Goal: Find specific page/section: Find specific page/section

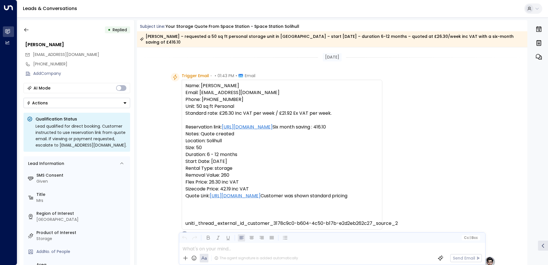
scroll to position [274, 0]
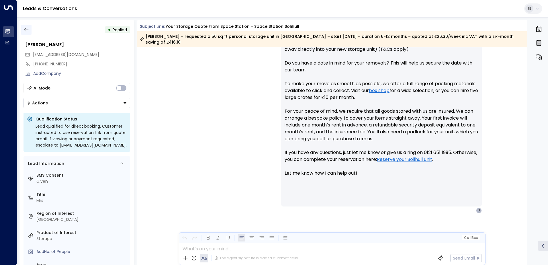
click at [25, 30] on icon "button" at bounding box center [26, 30] width 6 height 6
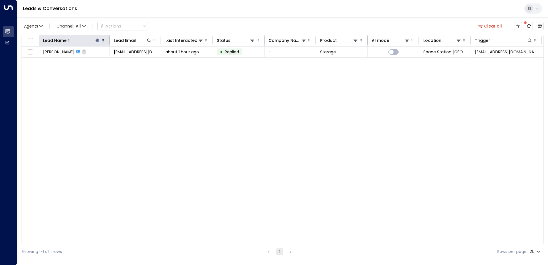
click at [96, 39] on icon at bounding box center [97, 40] width 5 height 5
type input "*"
type input "*****"
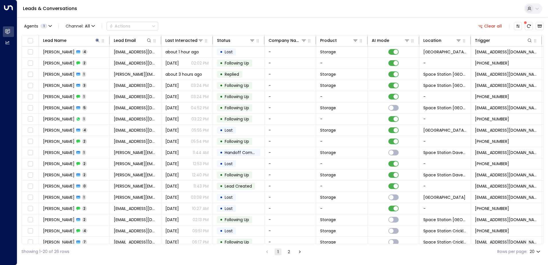
click at [217, 24] on div "Agents 1 Channel: All Actions Clear all" at bounding box center [282, 26] width 522 height 12
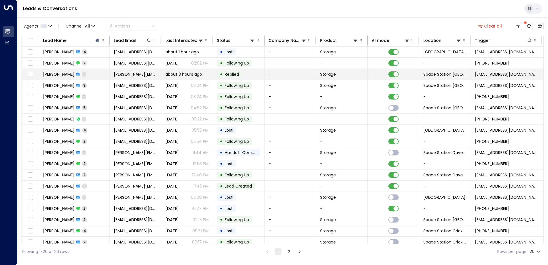
click at [85, 72] on td "[PERSON_NAME] 1" at bounding box center [74, 74] width 71 height 11
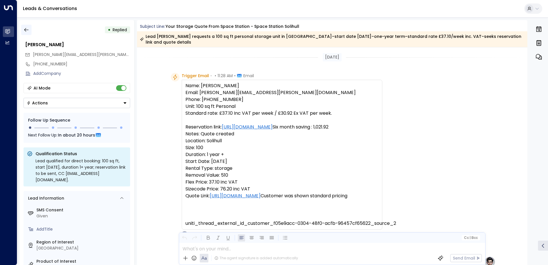
click at [28, 30] on icon "button" at bounding box center [26, 30] width 4 height 4
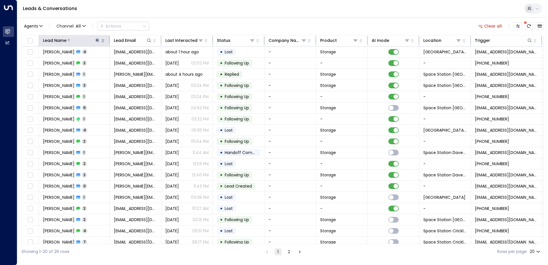
click at [97, 40] on icon at bounding box center [97, 40] width 4 height 4
type input "*"
type input "*****"
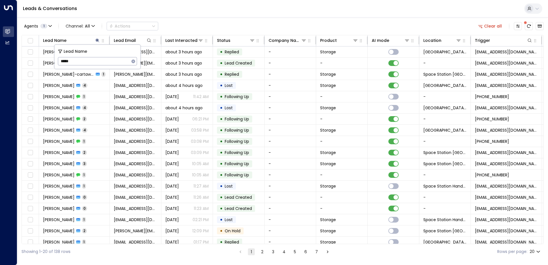
click at [216, 24] on div "Agents 1 Channel: All Actions Clear all" at bounding box center [282, 26] width 522 height 12
click at [98, 41] on icon at bounding box center [97, 40] width 5 height 5
type input "*"
type input "*****"
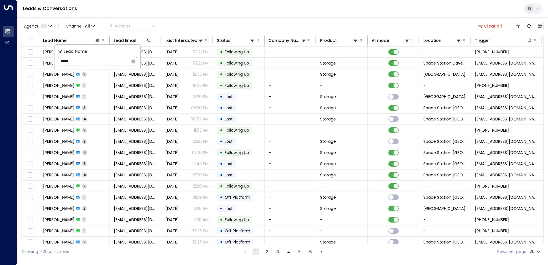
click at [190, 23] on div "Agents 1 Channel: All Actions Clear all" at bounding box center [282, 26] width 522 height 12
click at [98, 41] on icon at bounding box center [97, 40] width 5 height 5
click at [96, 40] on icon at bounding box center [97, 40] width 4 height 4
type input "*"
type input "*****"
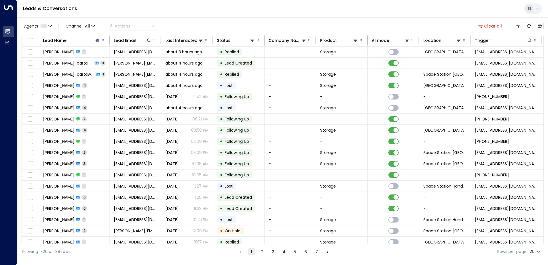
click at [209, 28] on div "Agents 1 Channel: All Actions Clear all" at bounding box center [282, 26] width 522 height 12
click at [460, 41] on icon at bounding box center [458, 40] width 5 height 5
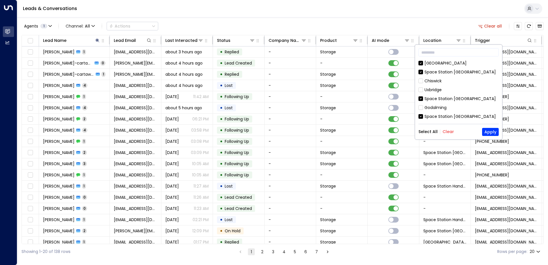
click at [446, 131] on button "Clear" at bounding box center [447, 131] width 11 height 5
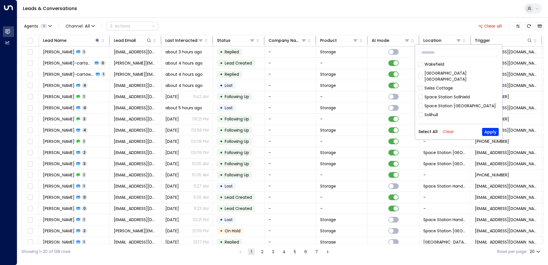
scroll to position [68, 0]
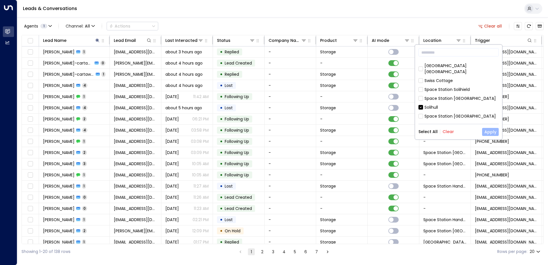
click at [489, 132] on button "Apply" at bounding box center [490, 132] width 17 height 8
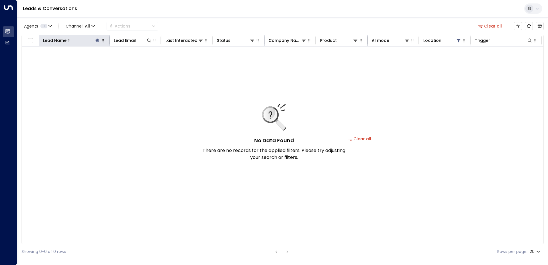
click at [97, 41] on icon at bounding box center [97, 40] width 5 height 5
type input "*"
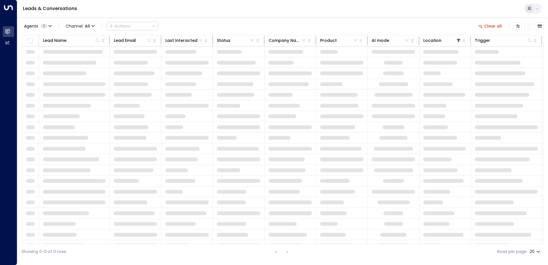
click at [186, 20] on div "Agents 1 Channel: All Actions Clear all Lead Name Lead Email Last Interacted St…" at bounding box center [282, 138] width 522 height 242
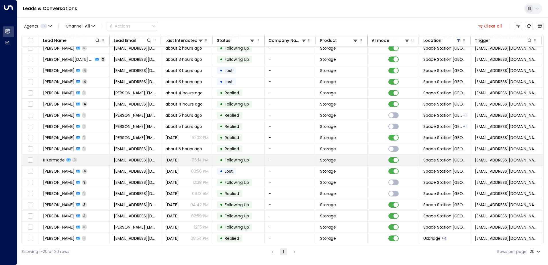
scroll to position [28, 0]
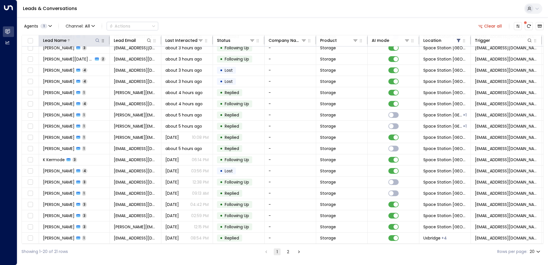
click at [96, 42] on icon at bounding box center [97, 40] width 5 height 5
type input "*****"
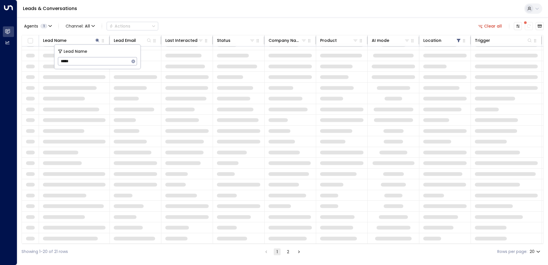
scroll to position [19, 0]
click at [195, 24] on div "Agents 1 Channel: All Actions Clear all" at bounding box center [282, 26] width 522 height 12
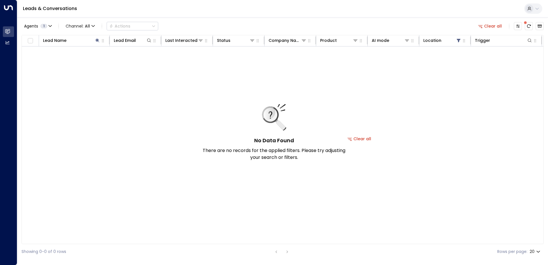
scroll to position [0, 0]
drag, startPoint x: 96, startPoint y: 40, endPoint x: 111, endPoint y: 36, distance: 15.2
click at [97, 40] on icon at bounding box center [97, 40] width 5 height 5
type input "*"
type input "***"
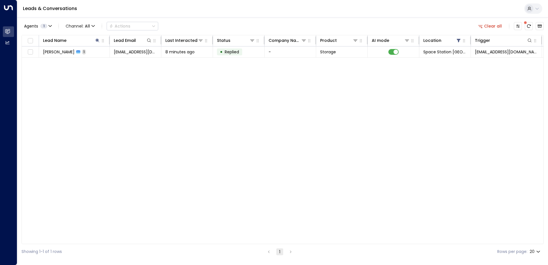
click at [200, 23] on div "Agents 1 Channel: All Actions Clear all" at bounding box center [282, 26] width 522 height 12
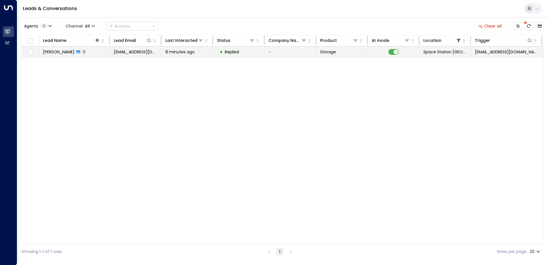
click at [138, 54] on span "y923495@gmail.com" at bounding box center [135, 52] width 43 height 6
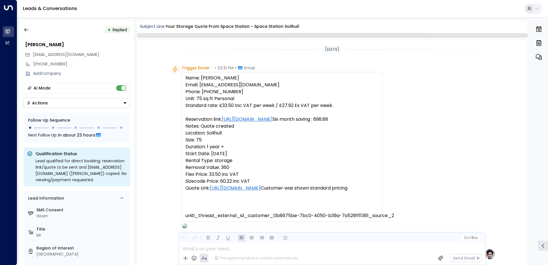
scroll to position [216, 0]
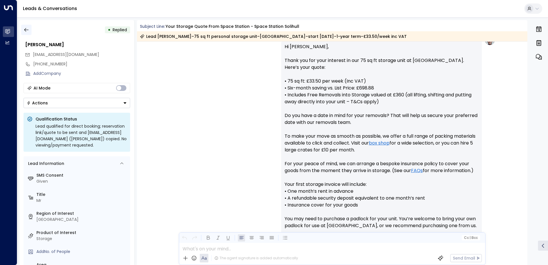
click at [28, 28] on icon "button" at bounding box center [26, 30] width 6 height 6
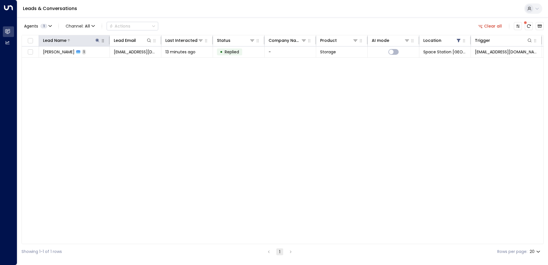
click at [98, 40] on icon at bounding box center [97, 40] width 5 height 5
click at [133, 61] on icon "button" at bounding box center [133, 61] width 5 height 5
click at [150, 39] on icon at bounding box center [149, 40] width 5 height 5
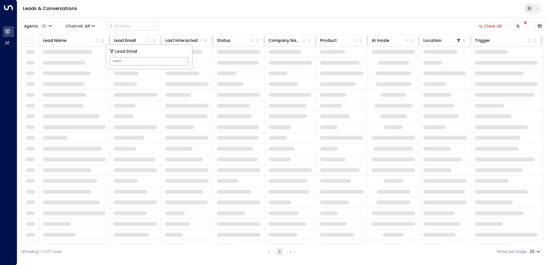
click at [128, 60] on input "text" at bounding box center [148, 61] width 79 height 11
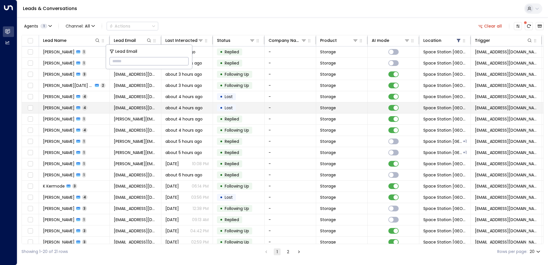
type input "**********"
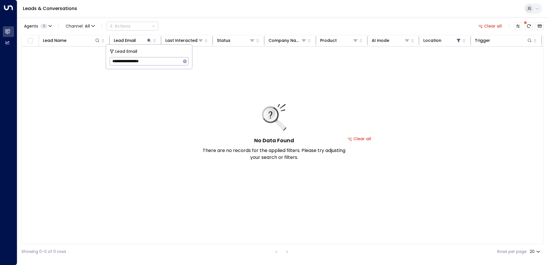
click at [206, 16] on div "Leads & Conversations" at bounding box center [282, 8] width 531 height 17
click at [150, 39] on icon at bounding box center [149, 40] width 5 height 5
drag, startPoint x: 186, startPoint y: 61, endPoint x: 186, endPoint y: 58, distance: 2.9
click at [186, 60] on icon "button" at bounding box center [185, 61] width 4 height 4
